Goal: Information Seeking & Learning: Find specific fact

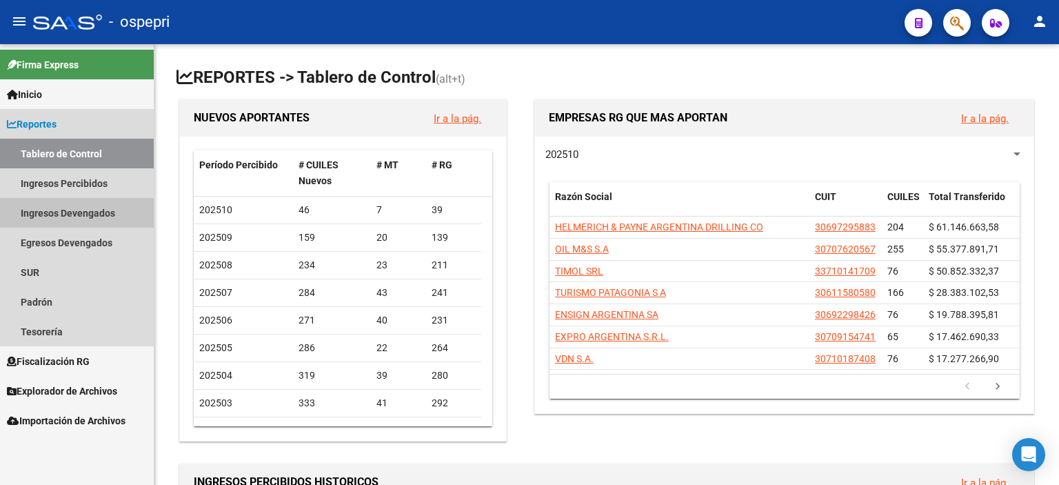
click at [80, 217] on link "Ingresos Devengados" at bounding box center [77, 213] width 154 height 30
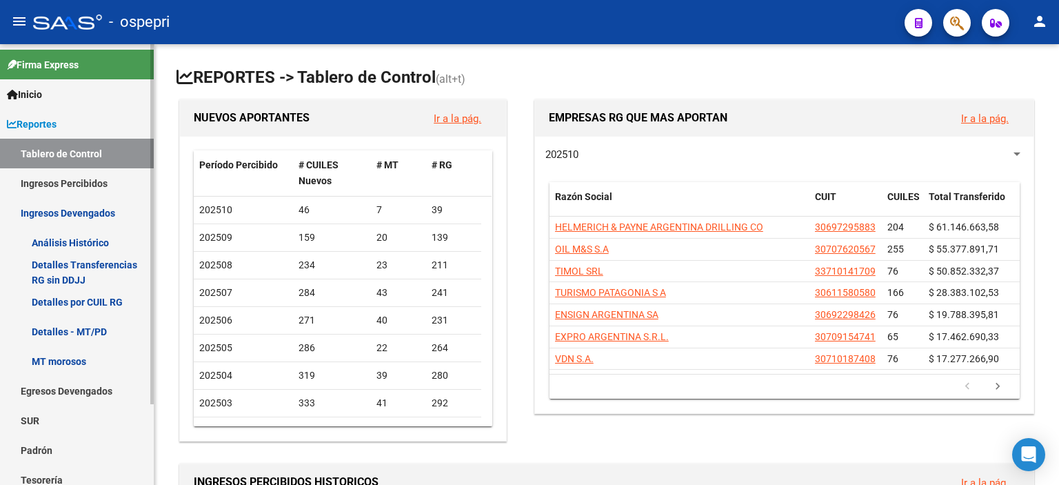
click at [52, 245] on link "Análisis Histórico" at bounding box center [77, 243] width 154 height 30
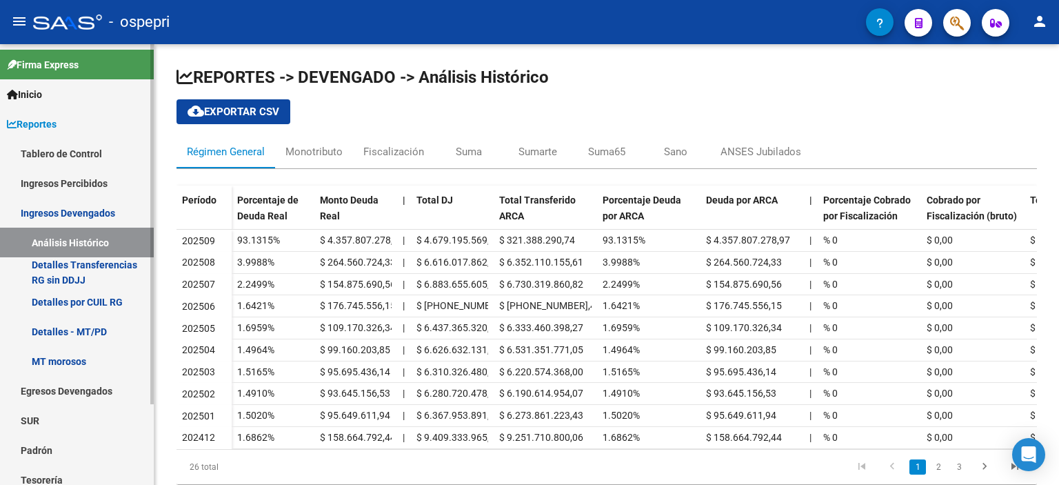
click at [71, 272] on link "Detalles Transferencias RG sin DDJJ" at bounding box center [77, 272] width 154 height 30
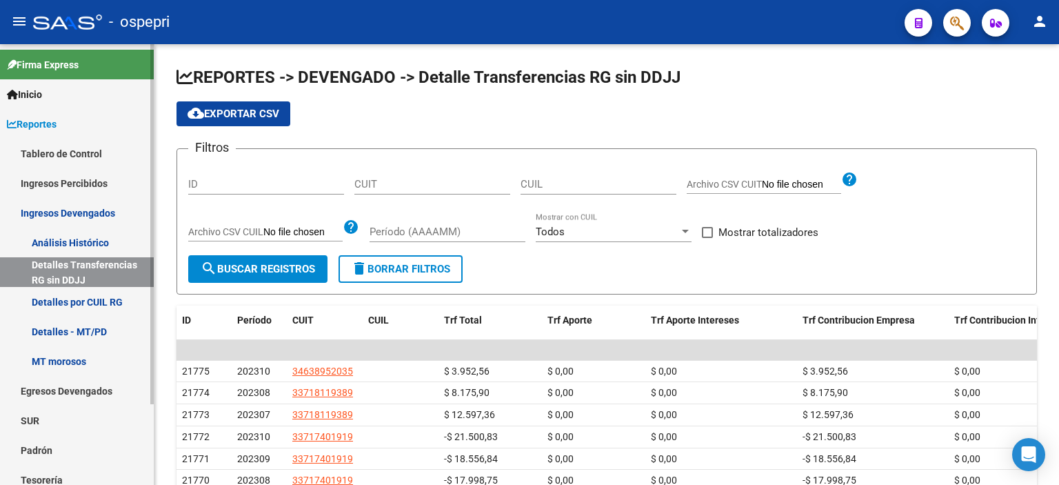
click at [72, 293] on link "Detalles por CUIL RG" at bounding box center [77, 302] width 154 height 30
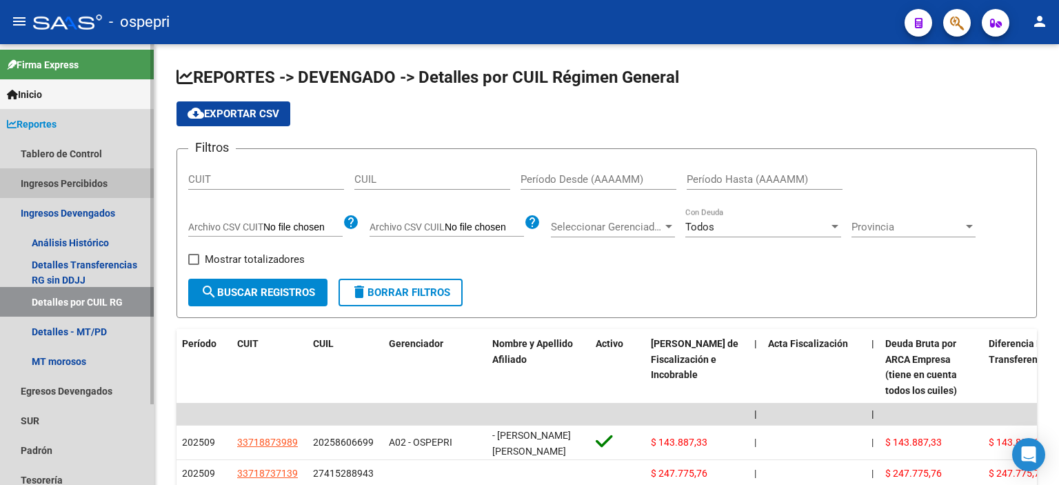
click at [76, 179] on link "Ingresos Percibidos" at bounding box center [77, 183] width 154 height 30
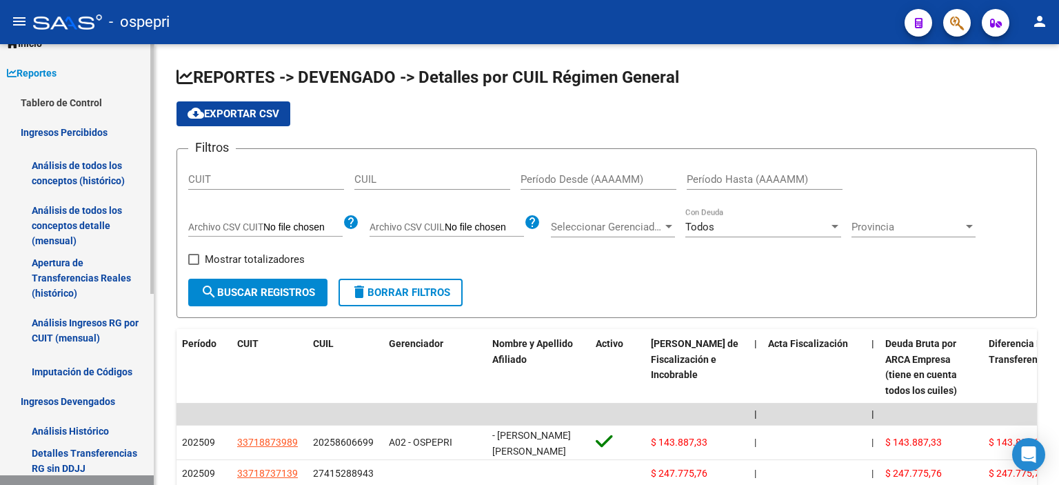
scroll to position [69, 0]
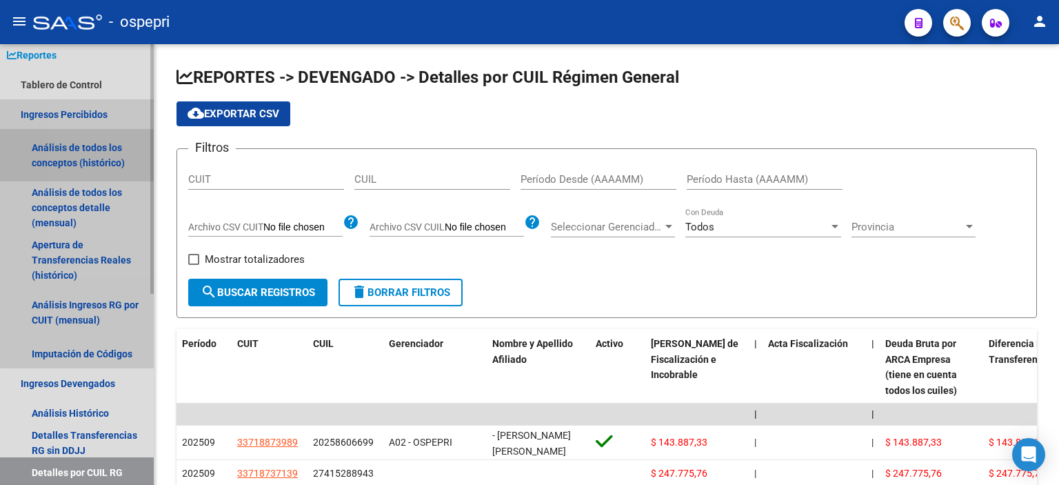
click at [105, 159] on link "Análisis de todos los conceptos (histórico)" at bounding box center [77, 155] width 154 height 52
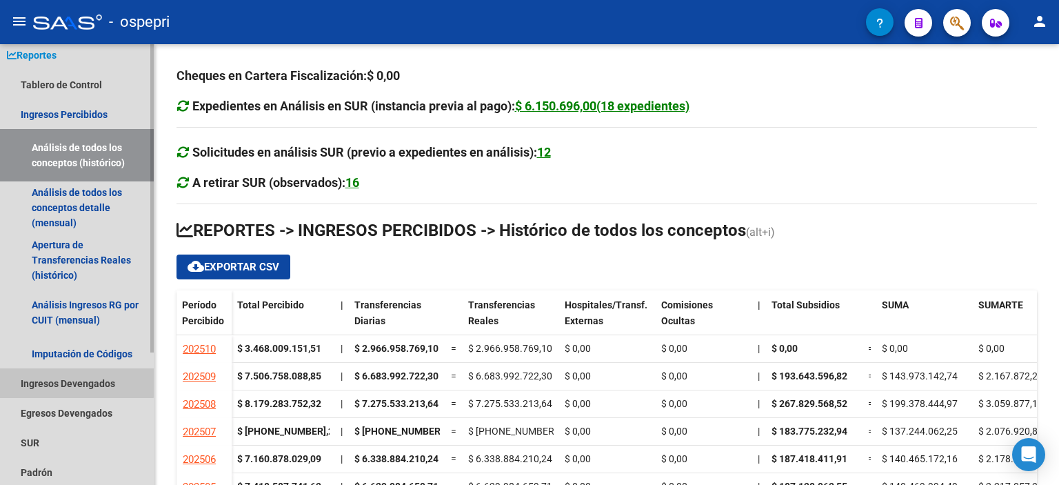
click at [47, 381] on link "Ingresos Devengados" at bounding box center [77, 383] width 154 height 30
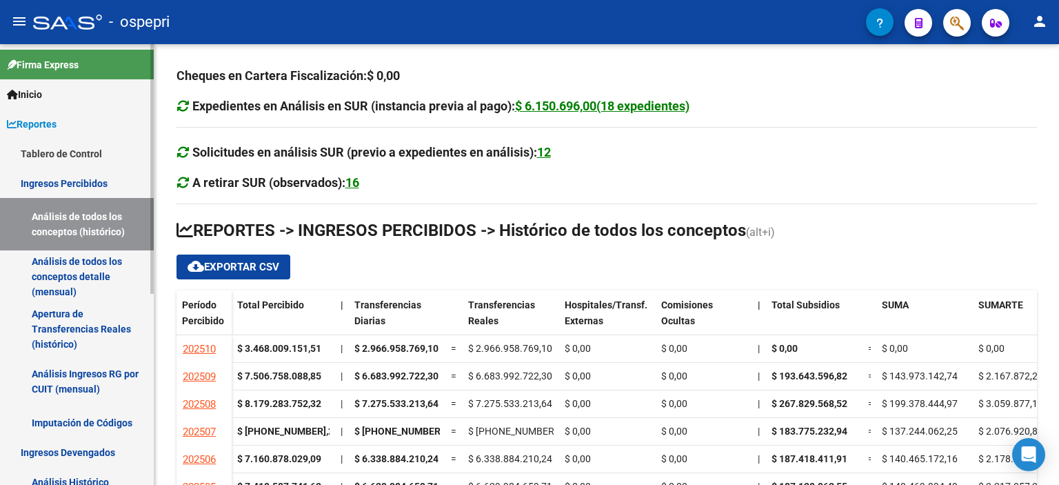
click at [83, 210] on link "Análisis de todos los conceptos (histórico)" at bounding box center [77, 224] width 154 height 52
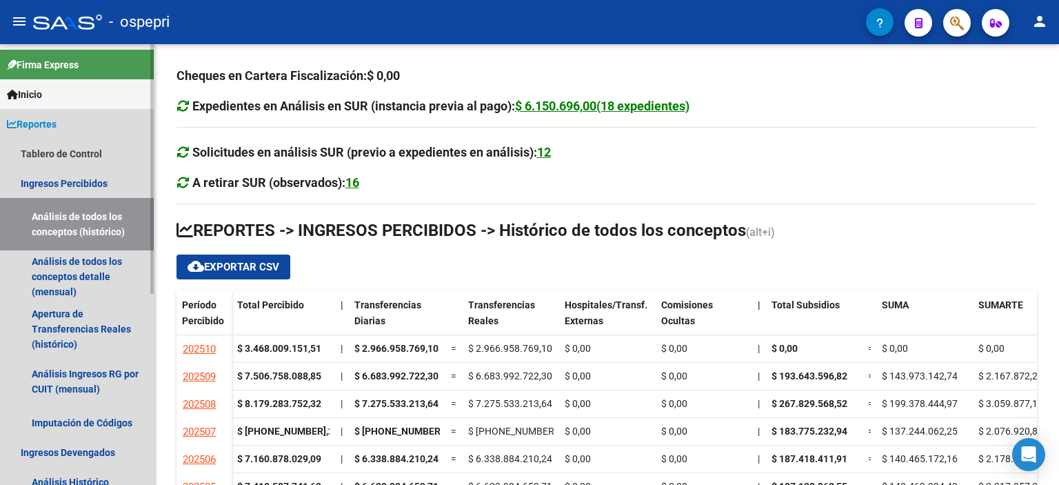
click at [37, 120] on span "Reportes" at bounding box center [32, 124] width 50 height 15
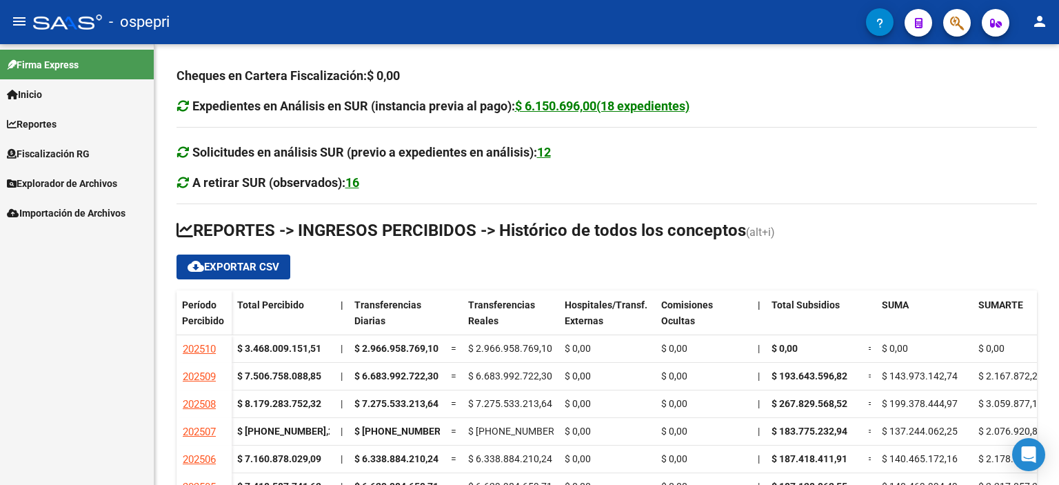
click at [37, 121] on span "Reportes" at bounding box center [32, 124] width 50 height 15
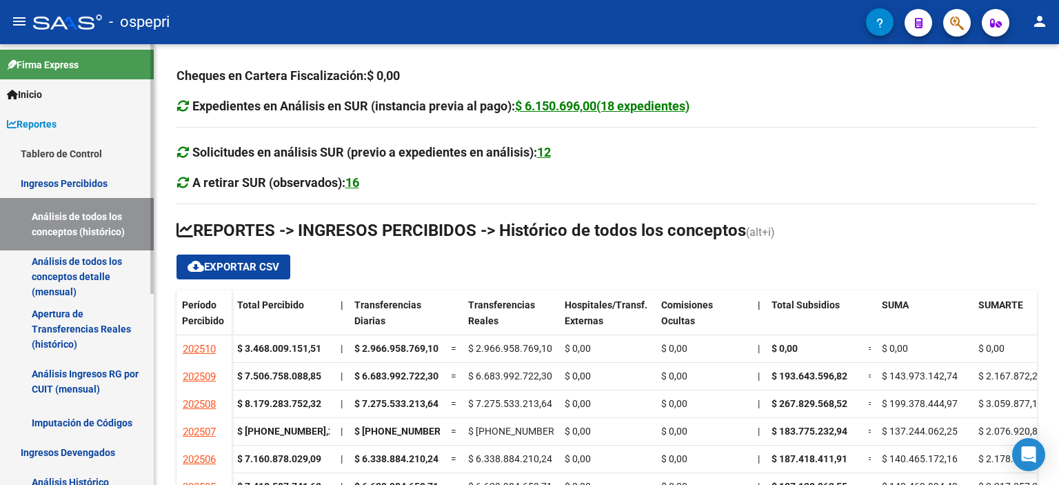
click at [68, 185] on link "Ingresos Percibidos" at bounding box center [77, 183] width 154 height 30
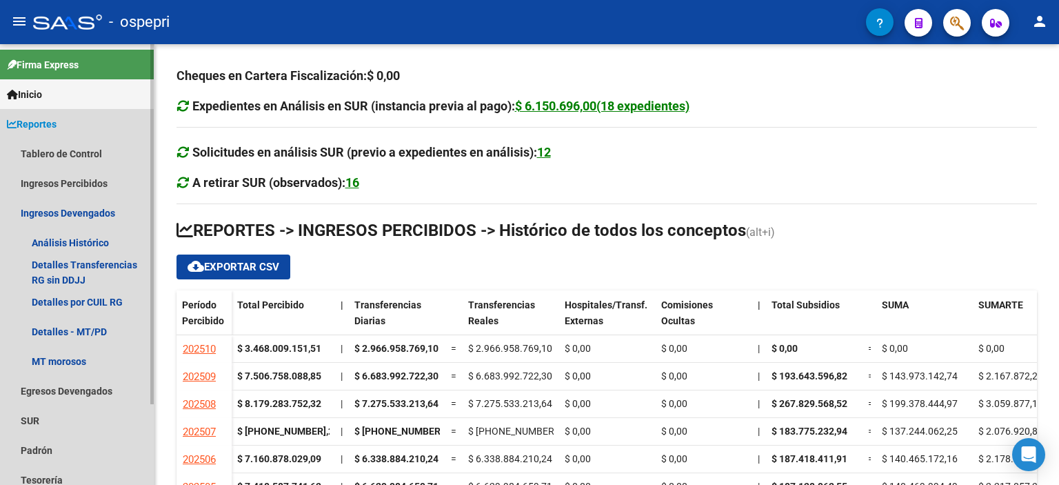
click at [36, 119] on span "Reportes" at bounding box center [32, 124] width 50 height 15
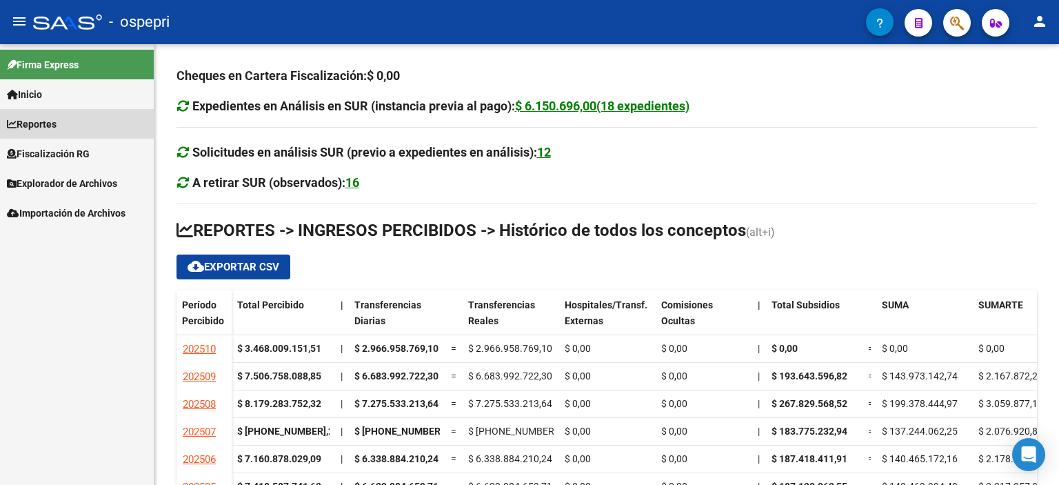
click at [37, 120] on span "Reportes" at bounding box center [32, 124] width 50 height 15
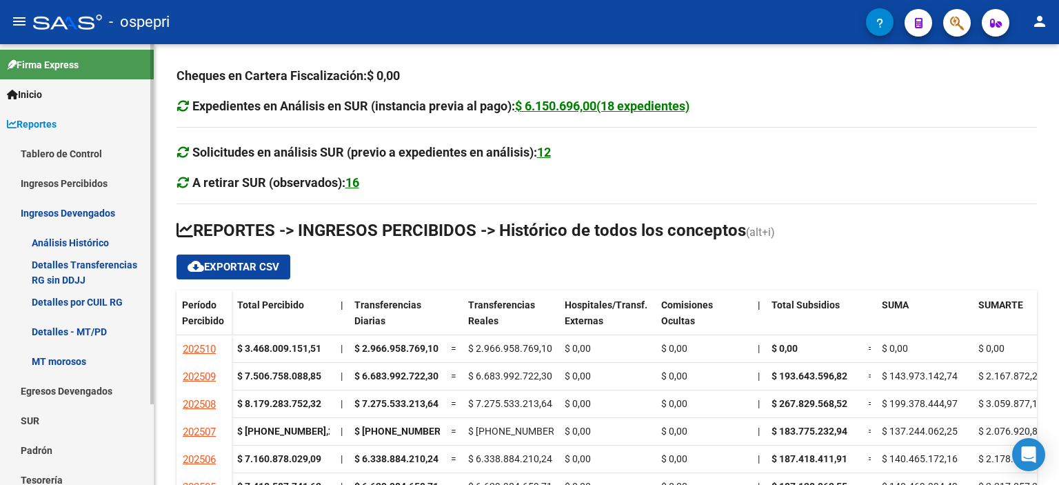
click at [61, 180] on link "Ingresos Percibidos" at bounding box center [77, 183] width 154 height 30
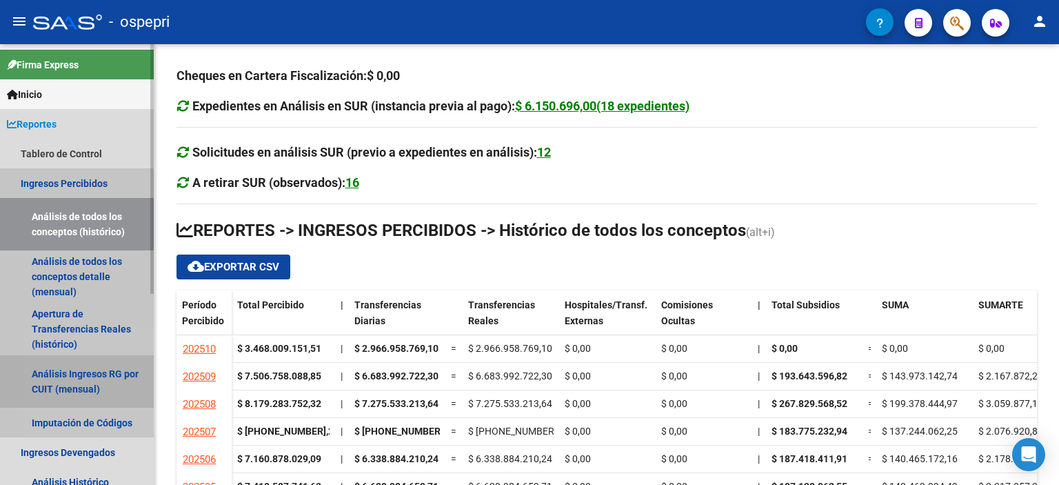
click at [70, 376] on link "Análisis Ingresos RG por CUIT (mensual)" at bounding box center [77, 381] width 154 height 52
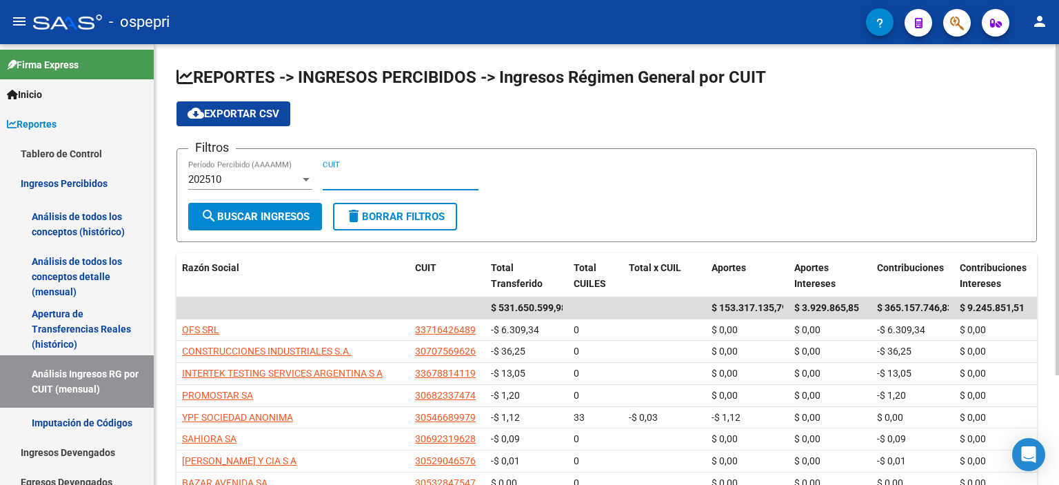
click at [388, 179] on input "CUIT" at bounding box center [401, 179] width 156 height 12
type input "30-71250953-4"
click at [274, 221] on button "search Buscar Ingresos" at bounding box center [255, 217] width 134 height 28
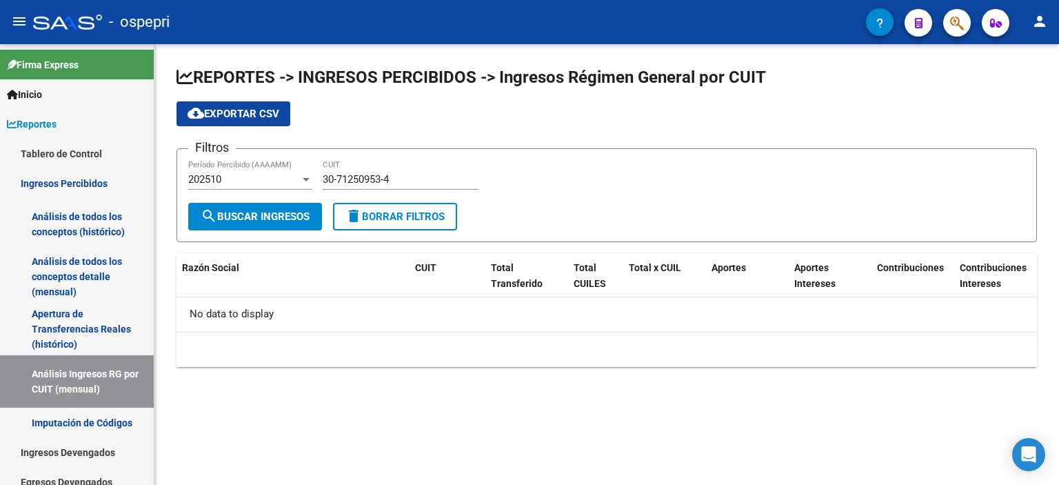
click at [268, 178] on div "202510" at bounding box center [244, 179] width 112 height 12
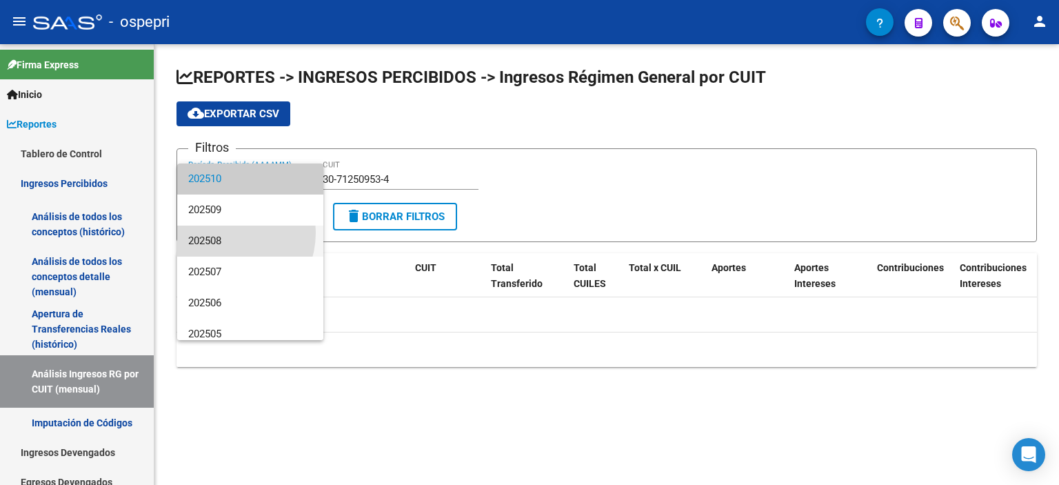
click at [219, 232] on span "202508" at bounding box center [250, 240] width 124 height 31
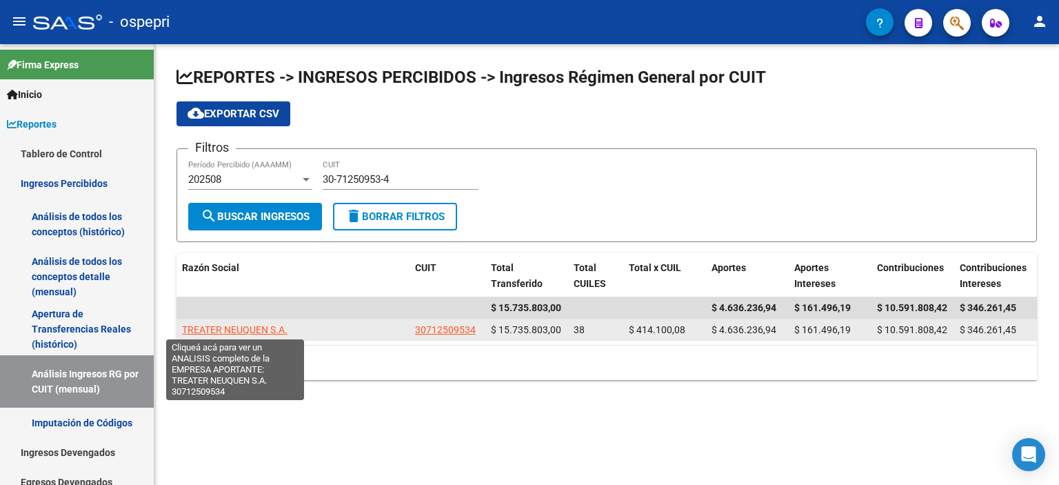
click at [225, 331] on span "TREATER NEUQUEN S.A." at bounding box center [234, 329] width 105 height 11
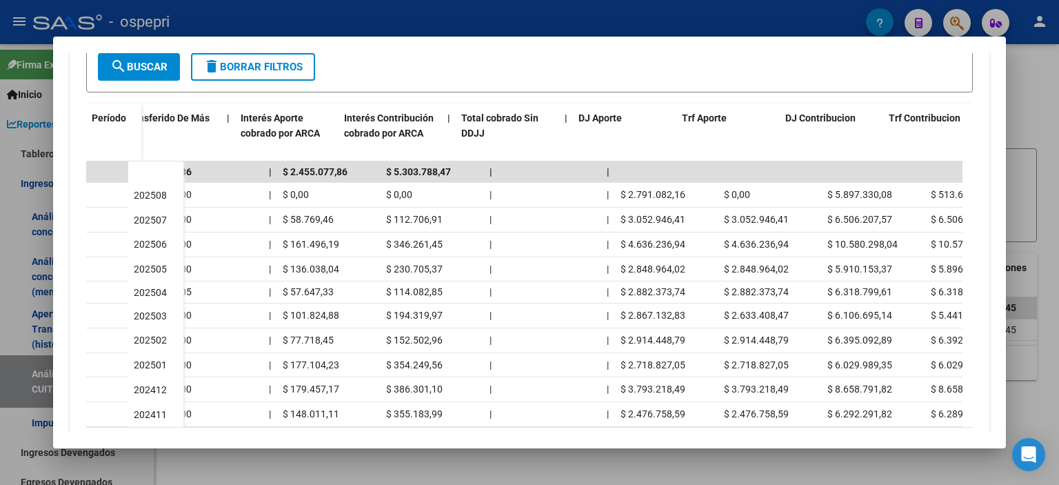
scroll to position [0, 827]
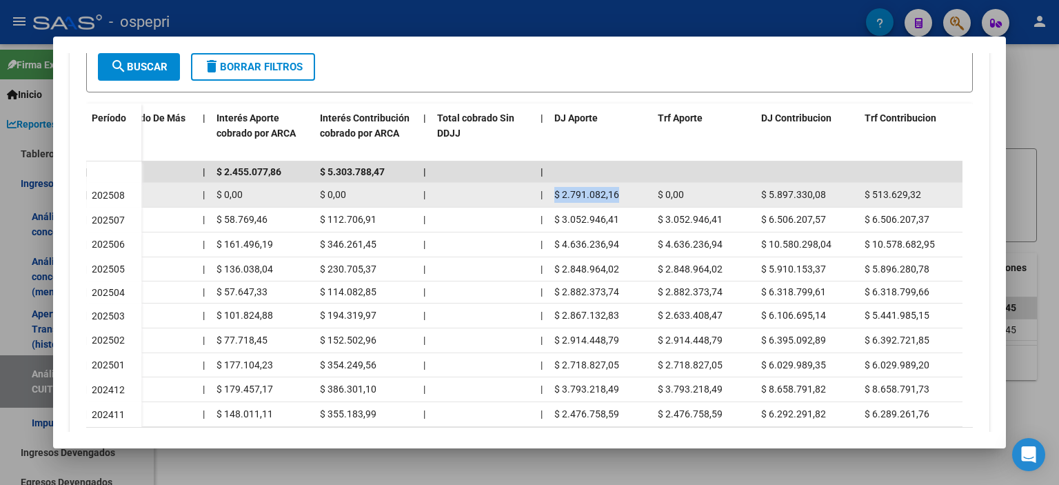
drag, startPoint x: 620, startPoint y: 195, endPoint x: 549, endPoint y: 203, distance: 71.5
click at [549, 203] on datatable-body-cell "$ 2.791.082,16" at bounding box center [600, 195] width 103 height 24
copy span "$ 2.791.082,16"
drag, startPoint x: 825, startPoint y: 194, endPoint x: 753, endPoint y: 194, distance: 71.7
click at [753, 194] on div "$ 8.362.122,38 $ 8.174.782,92 $ 187.339,46 help 25 | $ 8.688.412,24 $ 513.629,3…" at bounding box center [139, 195] width 1648 height 25
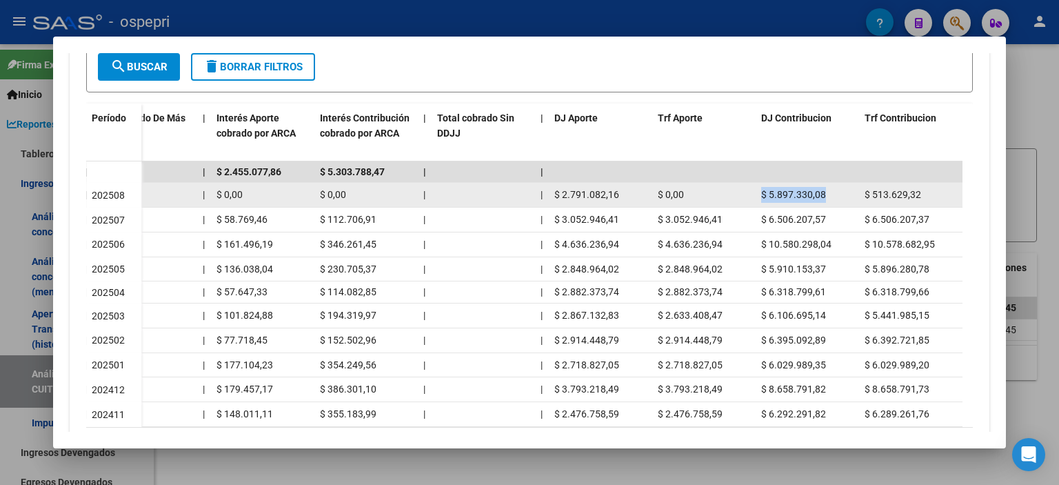
copy div "$ 0,00 $ 5.897.330,08"
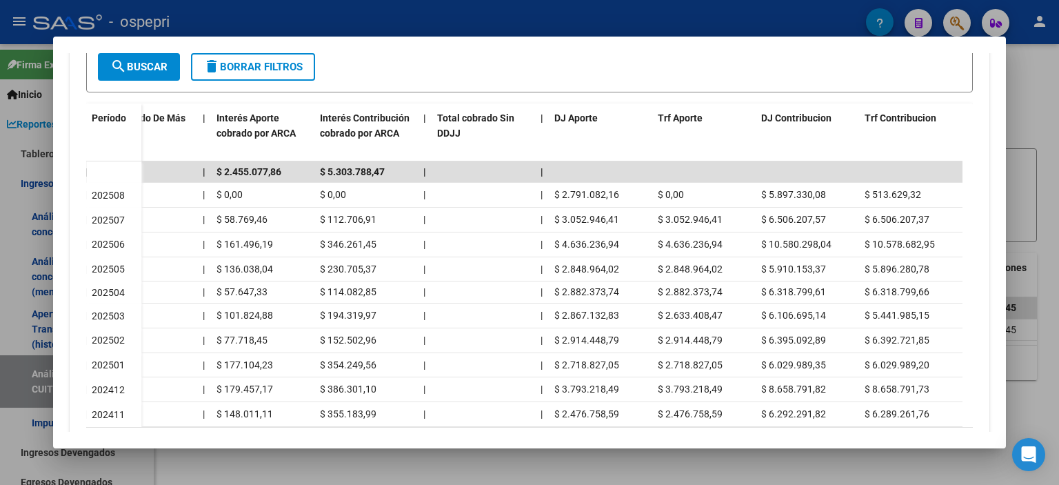
click at [1032, 173] on div at bounding box center [529, 242] width 1059 height 485
